Goal: Entertainment & Leisure: Consume media (video, audio)

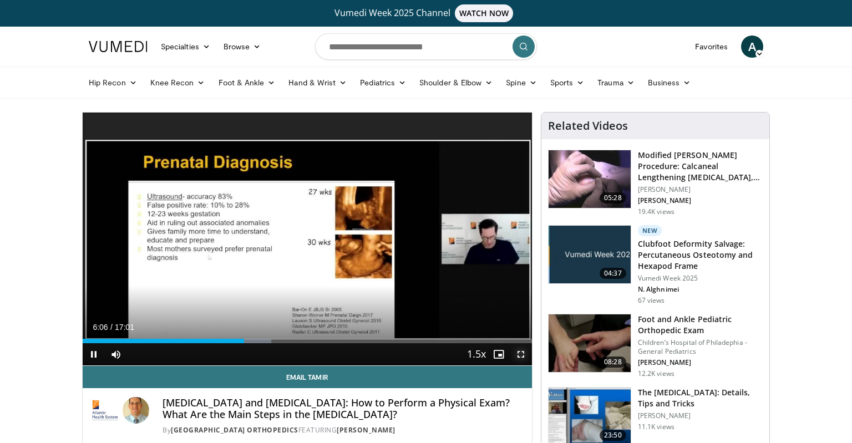
click at [523, 358] on span "Video Player" at bounding box center [521, 354] width 22 height 22
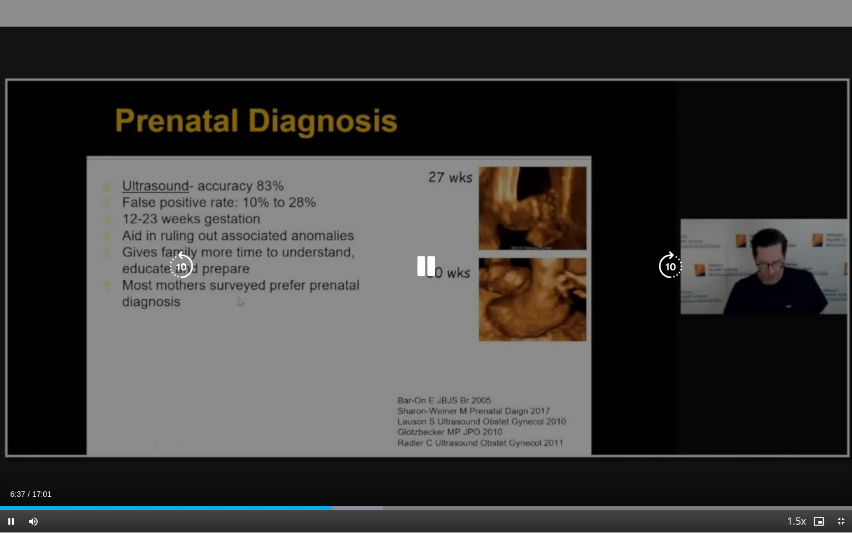
click at [594, 407] on div "10 seconds Tap to unmute" at bounding box center [426, 266] width 852 height 532
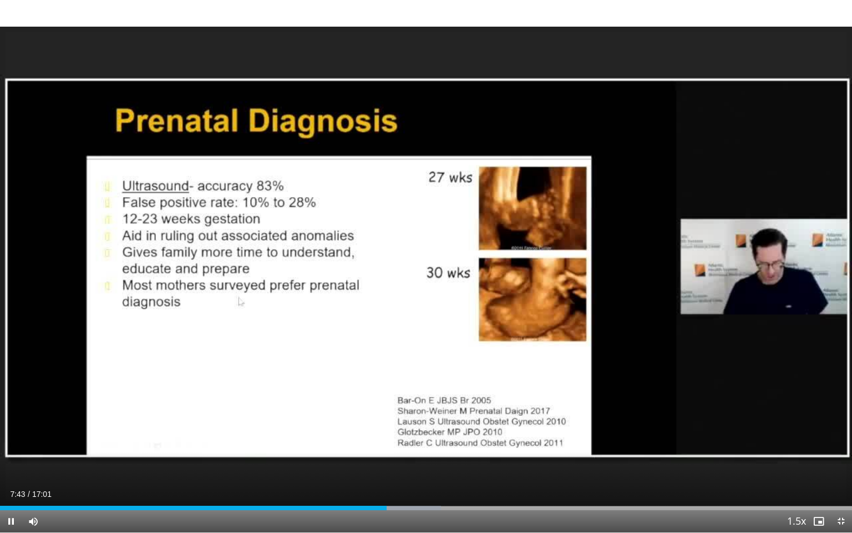
click at [376, 358] on div "10 seconds Tap to unmute" at bounding box center [426, 266] width 852 height 532
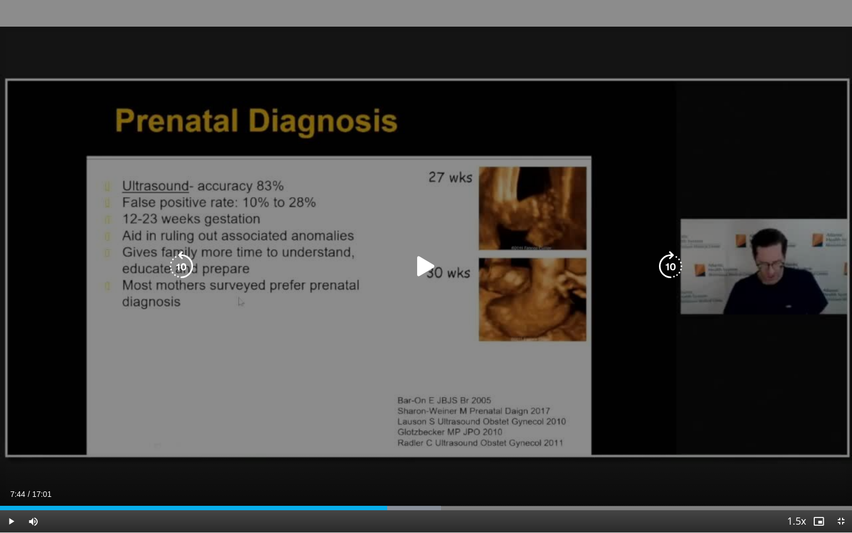
click at [473, 286] on div "10 seconds Tap to unmute" at bounding box center [426, 266] width 852 height 532
click at [431, 265] on icon "Video Player" at bounding box center [426, 266] width 31 height 31
click at [443, 260] on div "Video Player" at bounding box center [426, 266] width 512 height 22
click at [425, 267] on icon "Video Player" at bounding box center [426, 266] width 31 height 31
click at [416, 277] on icon "Video Player" at bounding box center [426, 266] width 31 height 31
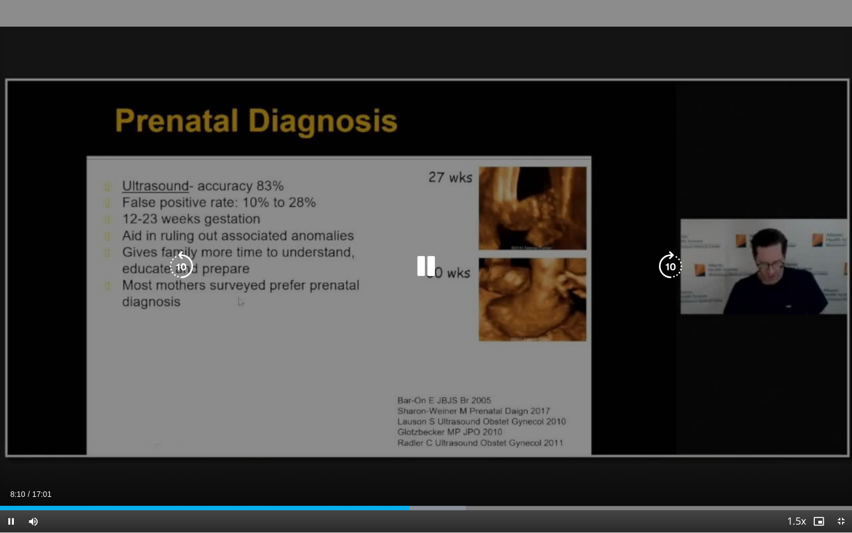
click at [425, 270] on icon "Video Player" at bounding box center [426, 266] width 31 height 31
click at [565, 320] on div "10 seconds Tap to unmute" at bounding box center [426, 266] width 852 height 532
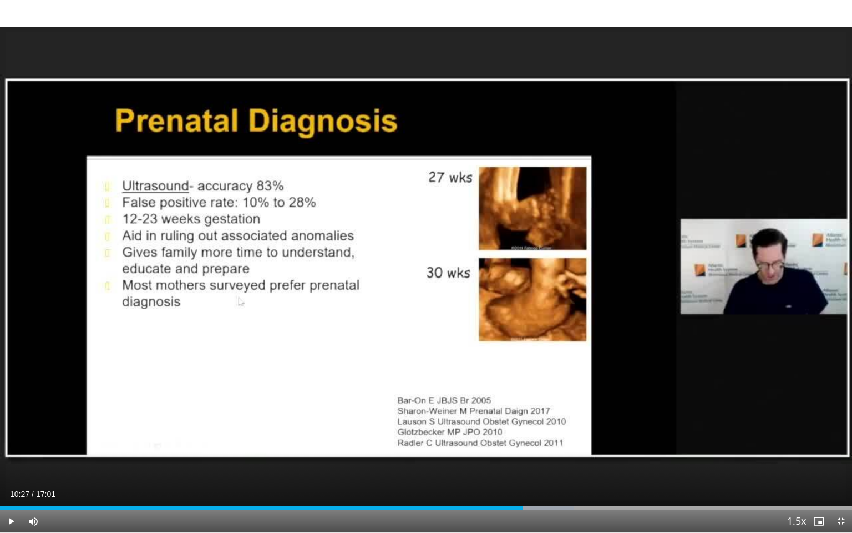
click at [565, 320] on div "10 seconds Tap to unmute" at bounding box center [426, 266] width 852 height 532
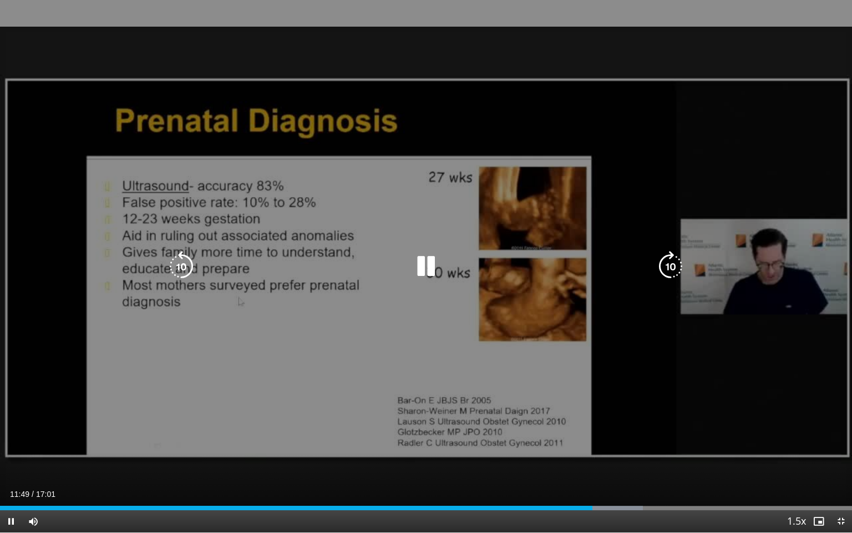
click at [429, 285] on div "10 seconds Tap to unmute" at bounding box center [426, 266] width 852 height 532
click at [433, 265] on icon "Video Player" at bounding box center [426, 266] width 31 height 31
click at [433, 247] on div "10 seconds Tap to unmute" at bounding box center [426, 266] width 852 height 532
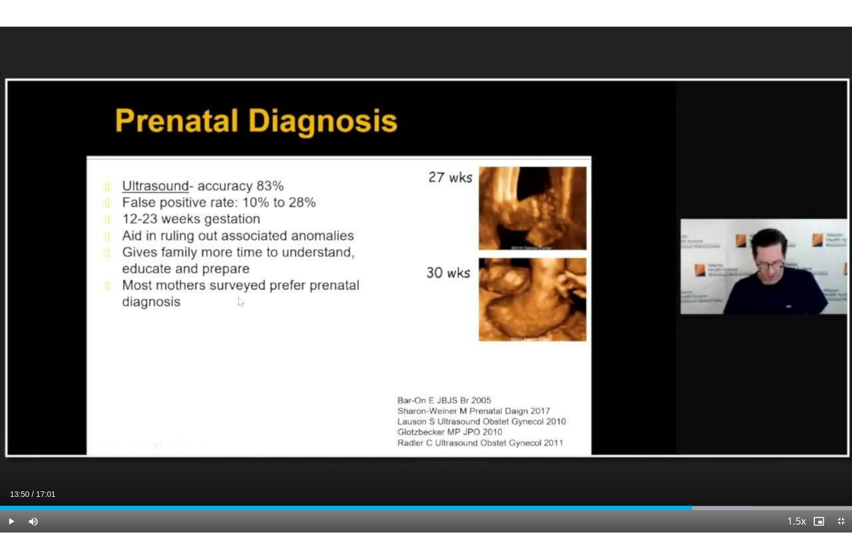
click at [267, 292] on div "10 seconds Tap to unmute" at bounding box center [426, 266] width 852 height 532
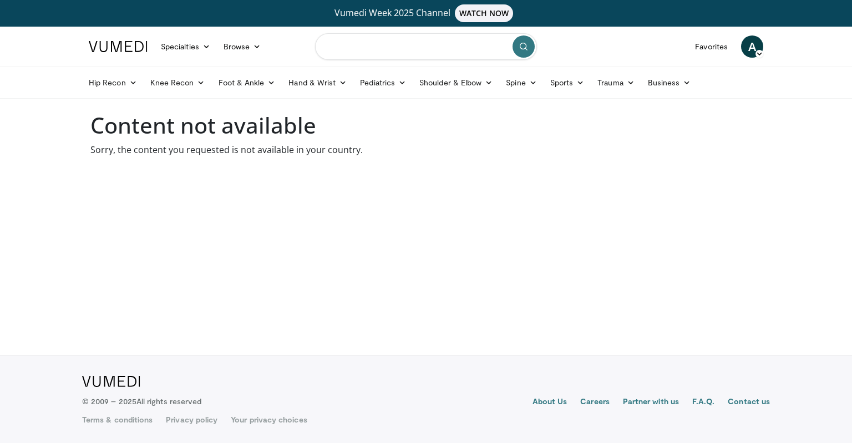
click at [358, 50] on input "Search topics, interventions" at bounding box center [426, 46] width 222 height 27
type input "**********"
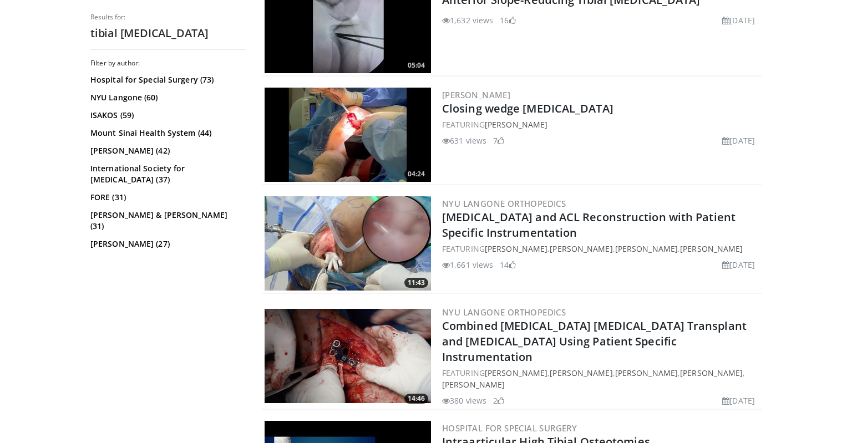
scroll to position [194, 0]
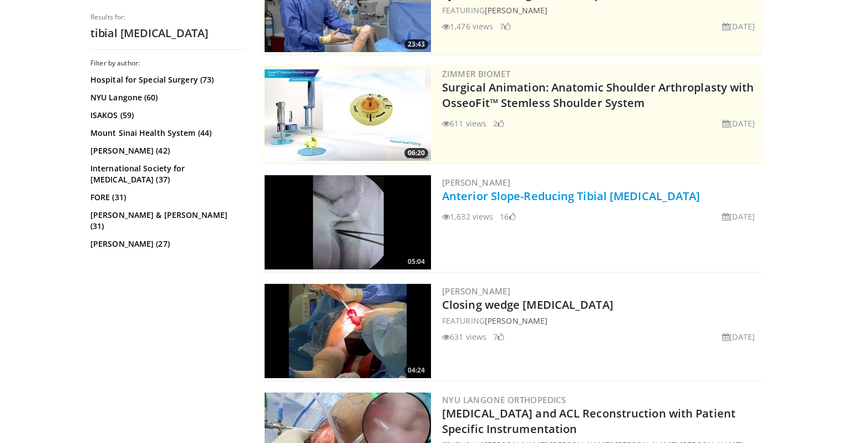
click at [540, 201] on link "Anterior Slope-Reducing Tibial [MEDICAL_DATA]" at bounding box center [571, 196] width 259 height 15
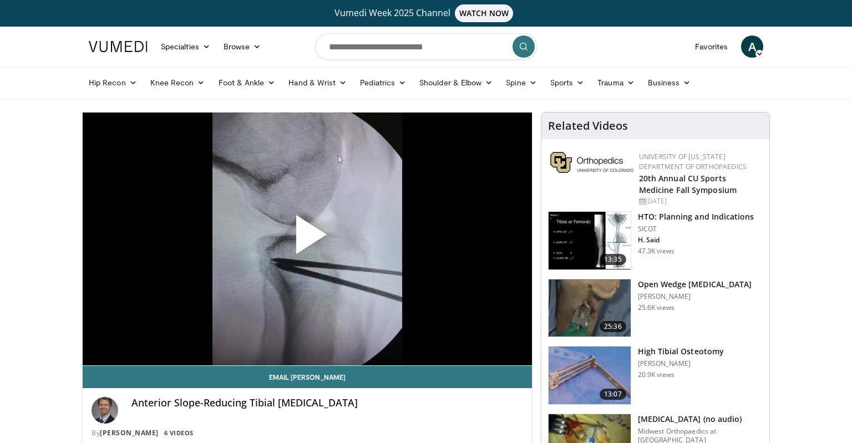
click at [307, 239] on span "Video Player" at bounding box center [307, 239] width 0 height 0
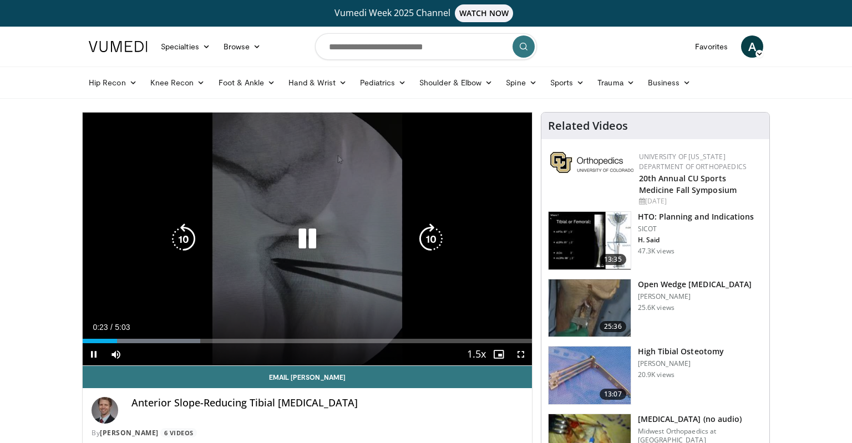
click at [370, 185] on div "10 seconds Tap to unmute" at bounding box center [307, 239] width 449 height 253
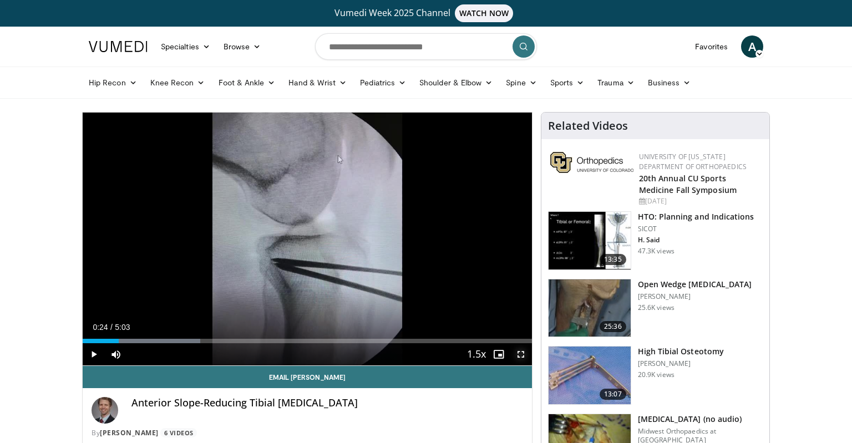
click at [523, 355] on span "Video Player" at bounding box center [521, 354] width 22 height 22
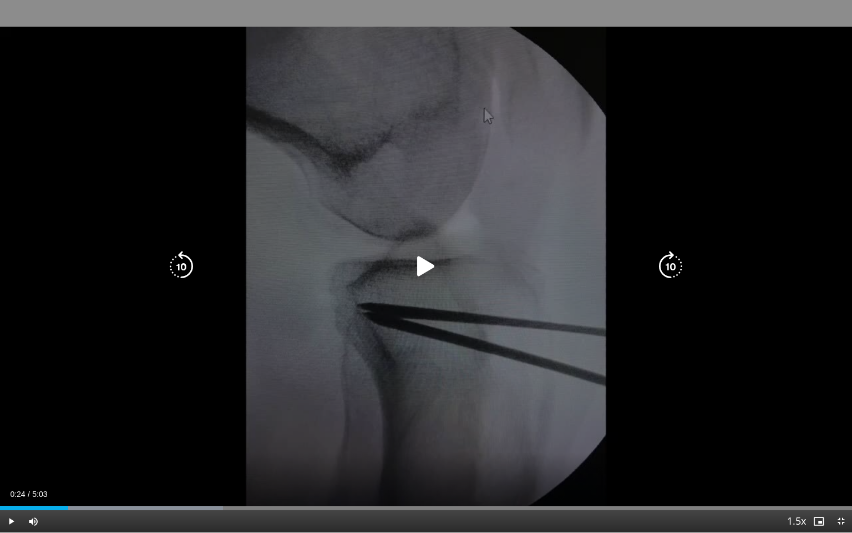
click at [439, 374] on div "10 seconds Tap to unmute" at bounding box center [426, 266] width 852 height 532
click at [433, 265] on icon "Video Player" at bounding box center [426, 266] width 31 height 31
